Goal: Task Accomplishment & Management: Use online tool/utility

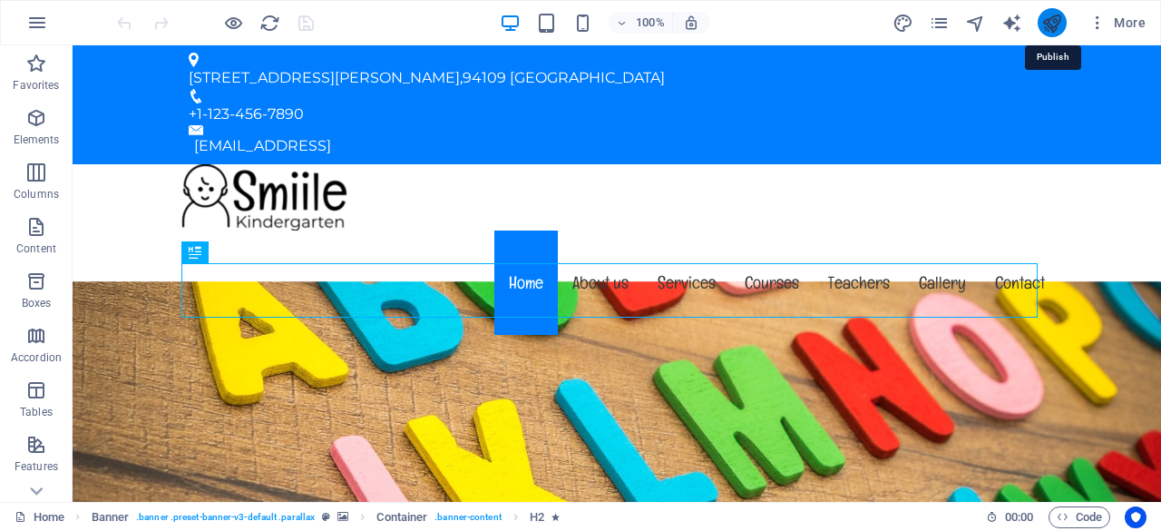
click at [1049, 32] on icon "publish" at bounding box center [1051, 23] width 21 height 21
click at [1049, 17] on icon "publish" at bounding box center [1051, 23] width 21 height 21
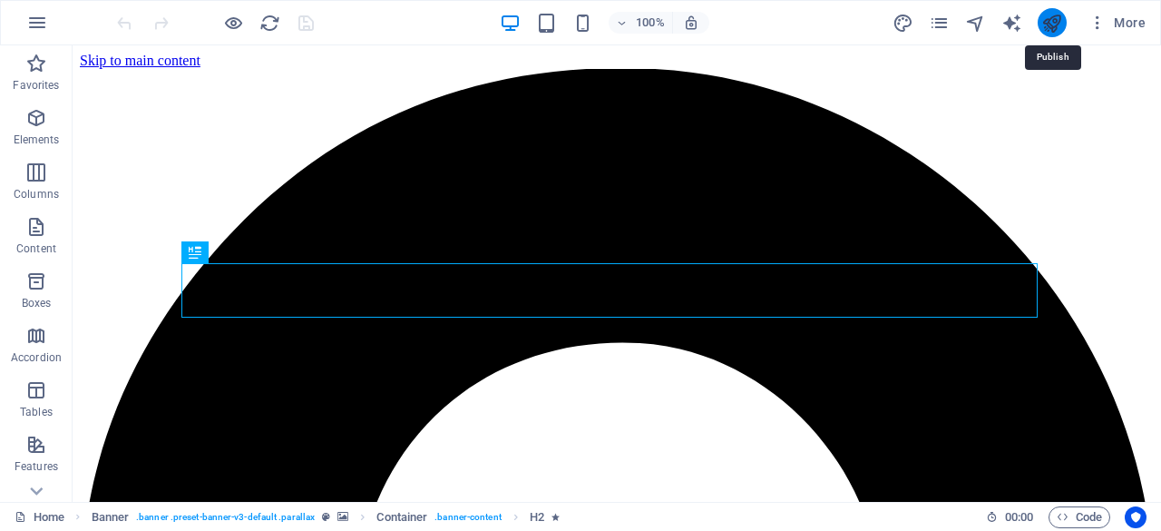
click at [1052, 22] on icon "publish" at bounding box center [1051, 23] width 21 height 21
